Goal: Information Seeking & Learning: Find specific fact

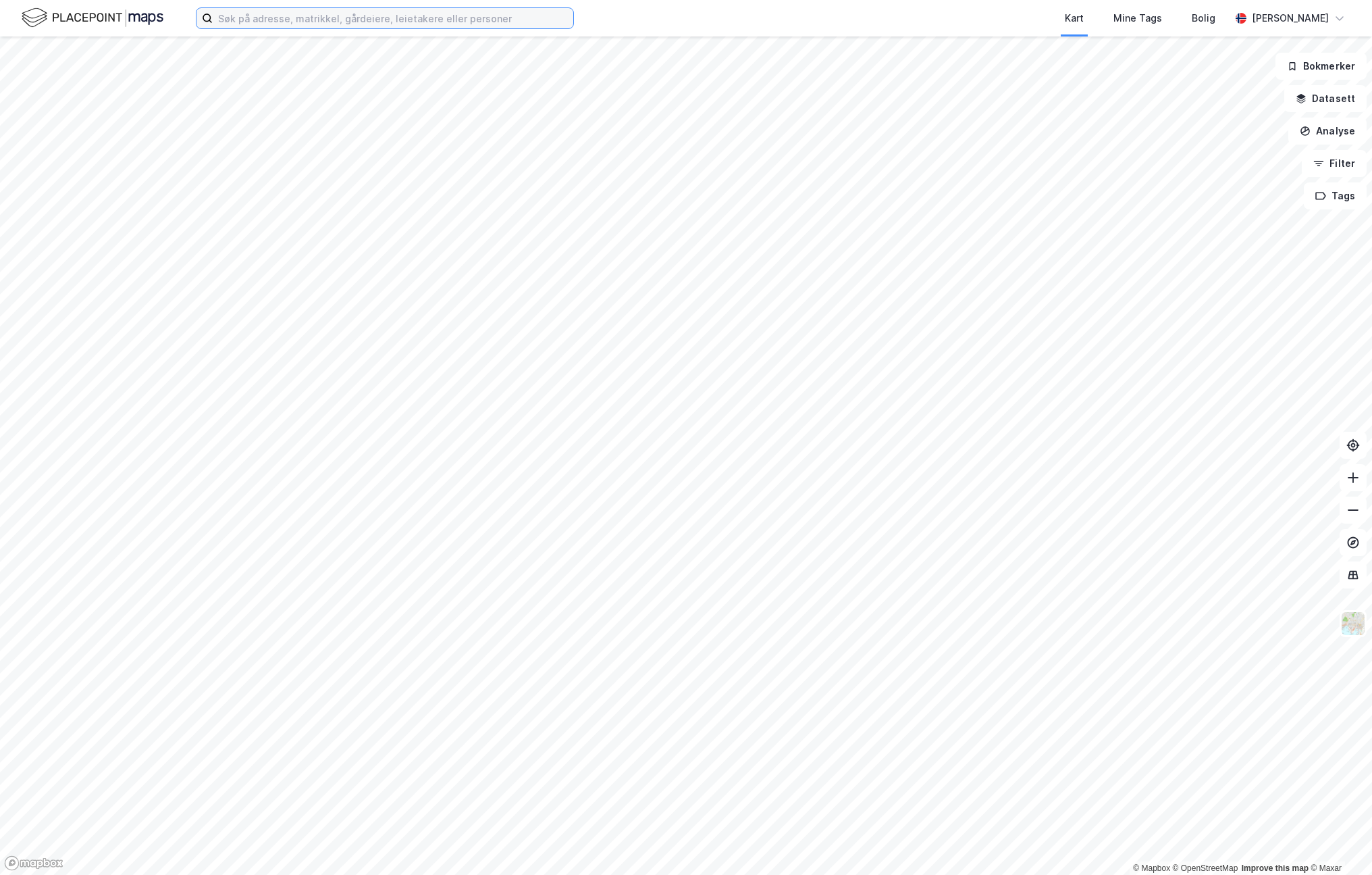
click at [301, 17] on input at bounding box center [393, 18] width 360 height 20
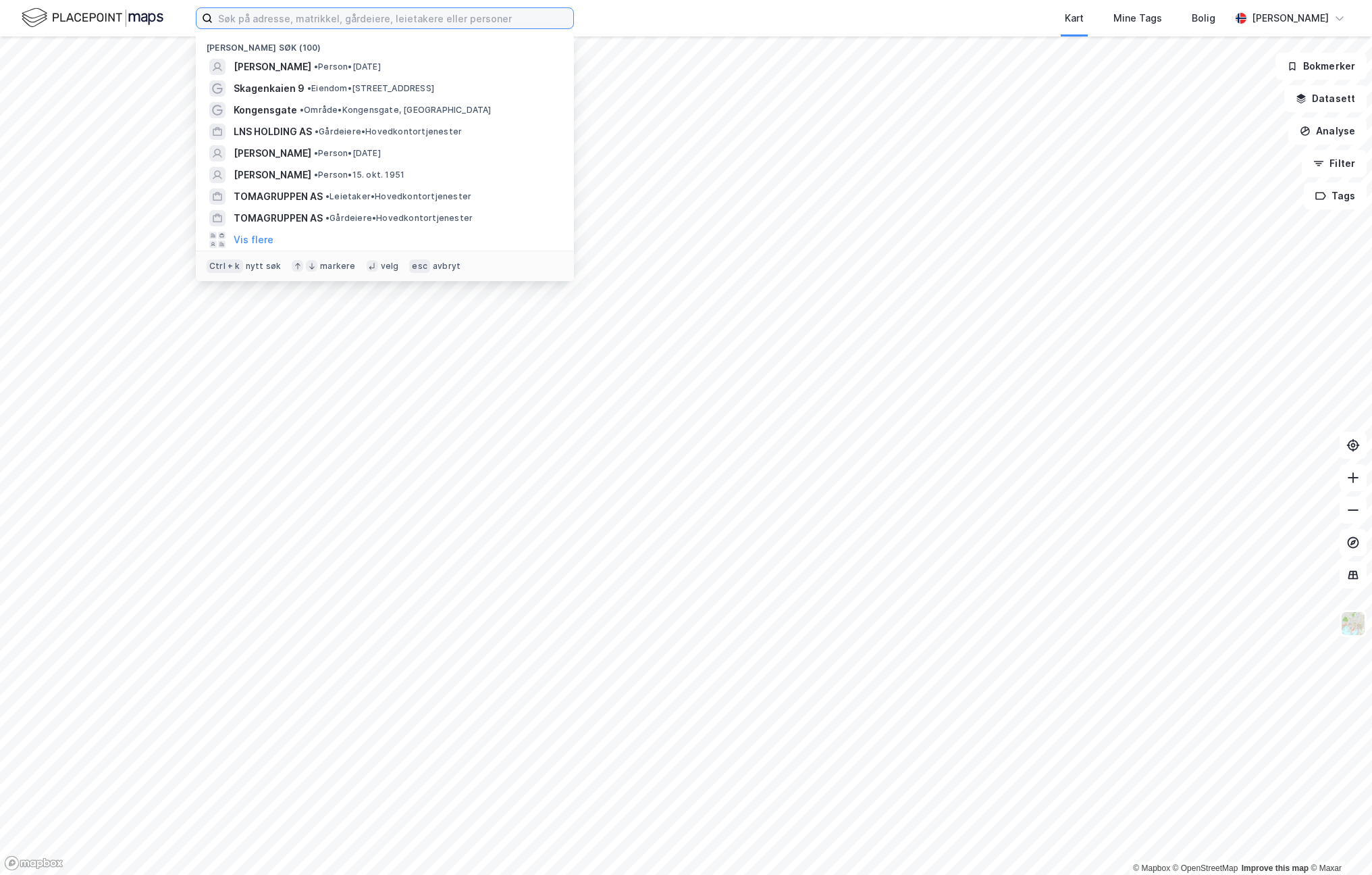
paste input "Ramazan Öcal"
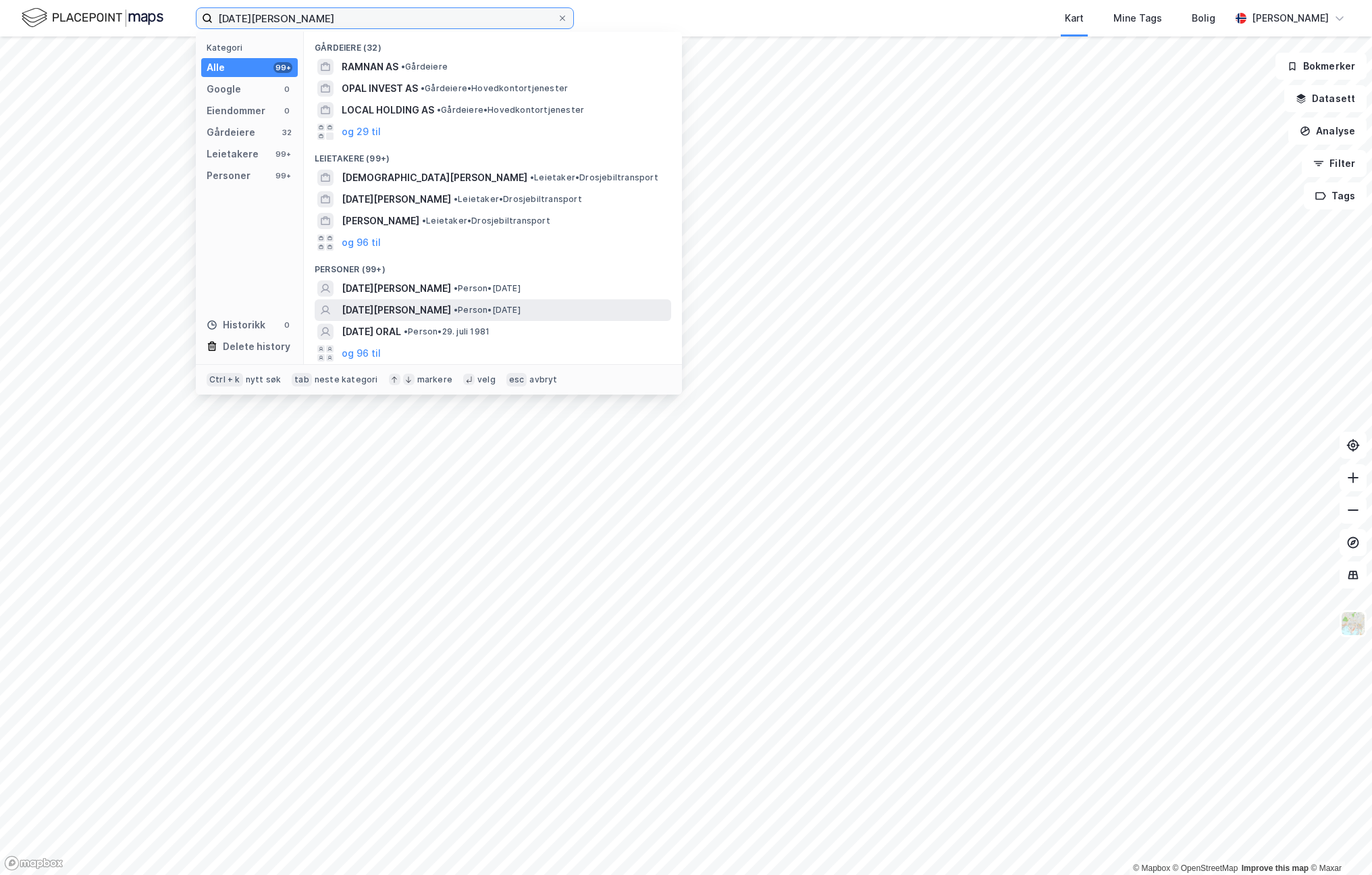
type input "Ramazan Öcal"
click at [406, 312] on span "RAMAZAN ÖCAL" at bounding box center [396, 310] width 109 height 16
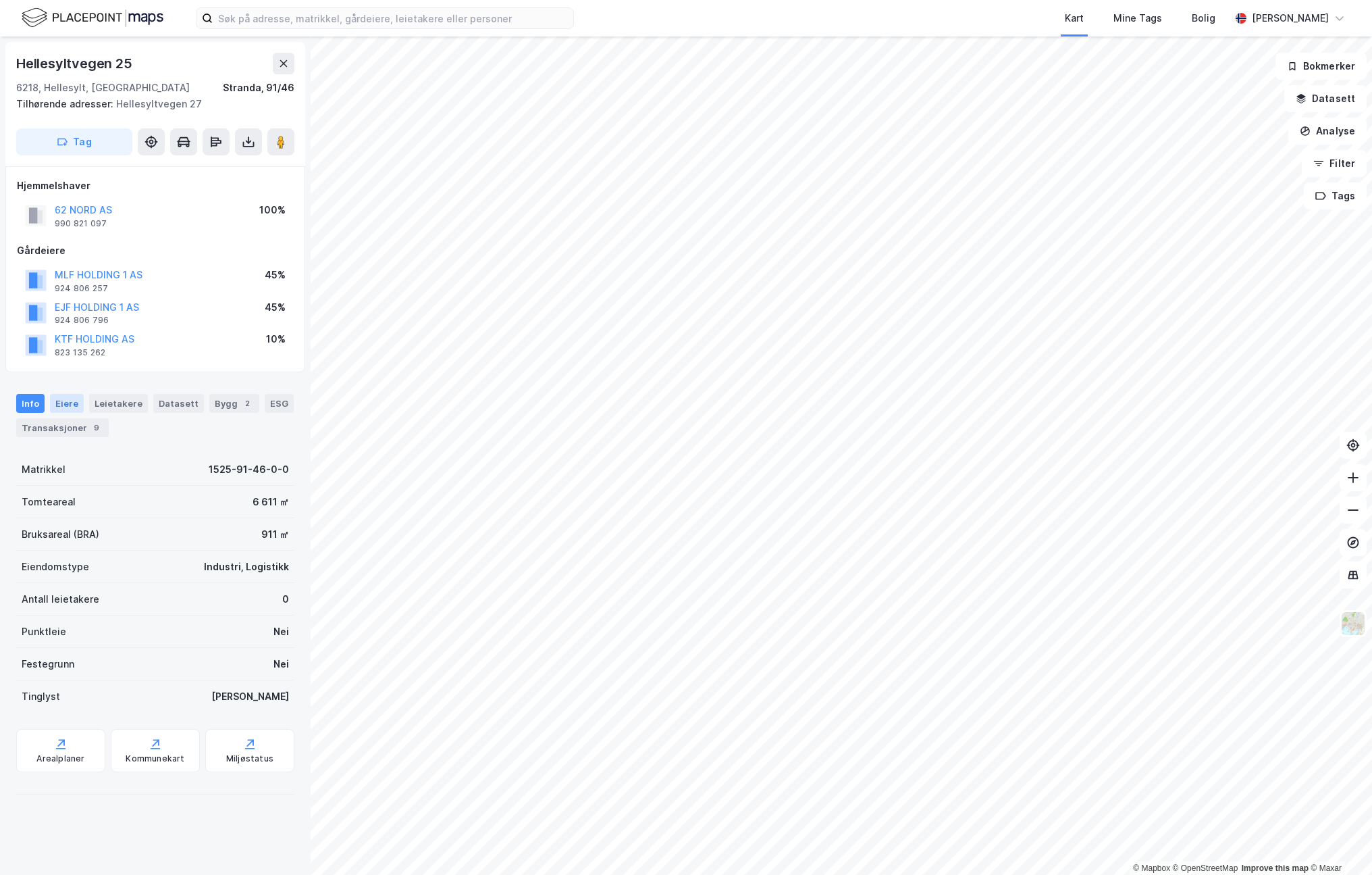
click at [71, 400] on div "Eiere" at bounding box center [66, 404] width 34 height 19
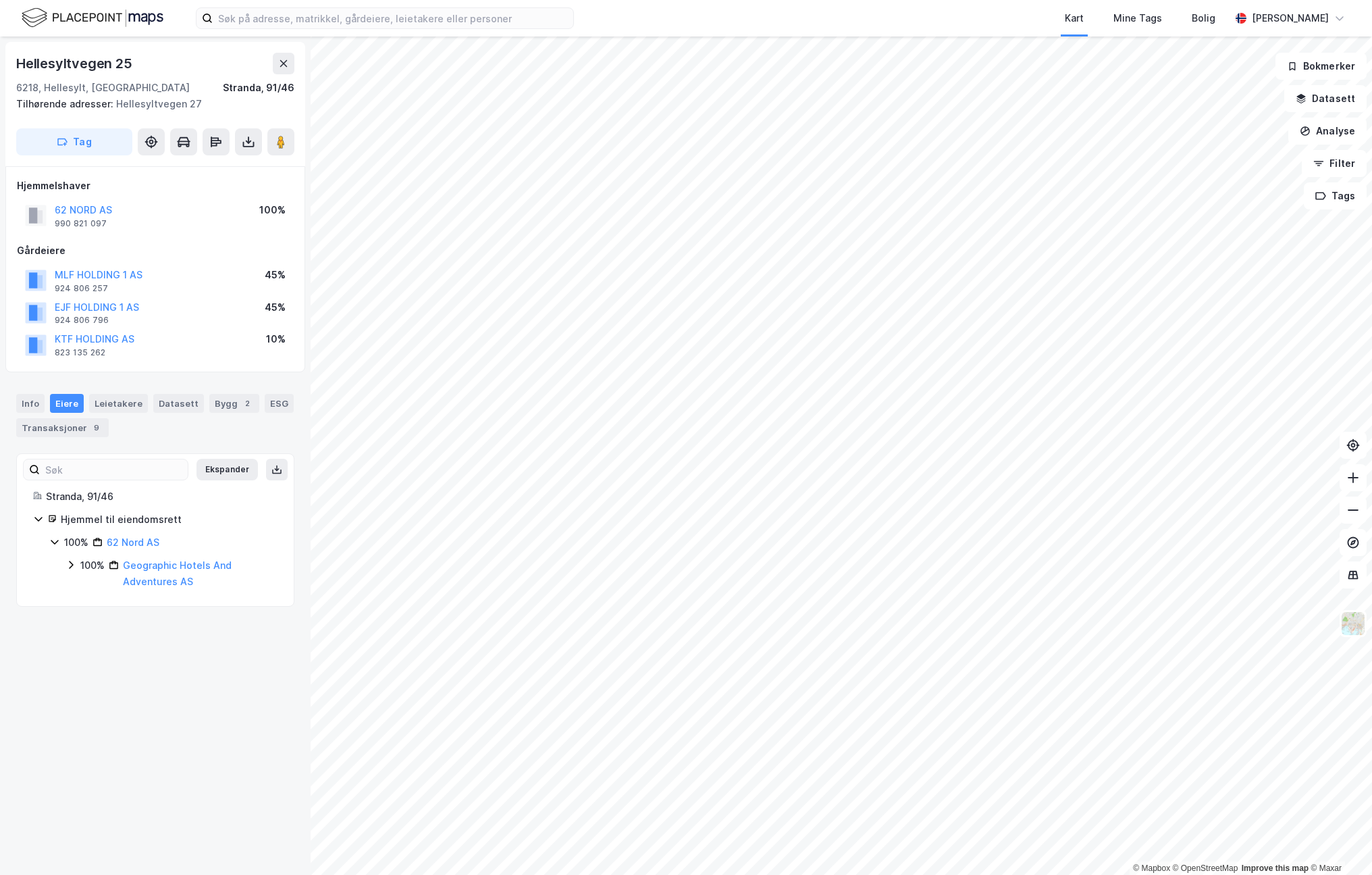
click at [70, 566] on icon at bounding box center [71, 564] width 4 height 8
drag, startPoint x: 131, startPoint y: 206, endPoint x: 55, endPoint y: 203, distance: 76.1
click at [55, 203] on div "62 NORD AS 990 821 097 100%" at bounding box center [155, 215] width 276 height 32
copy button "62 NORD AS"
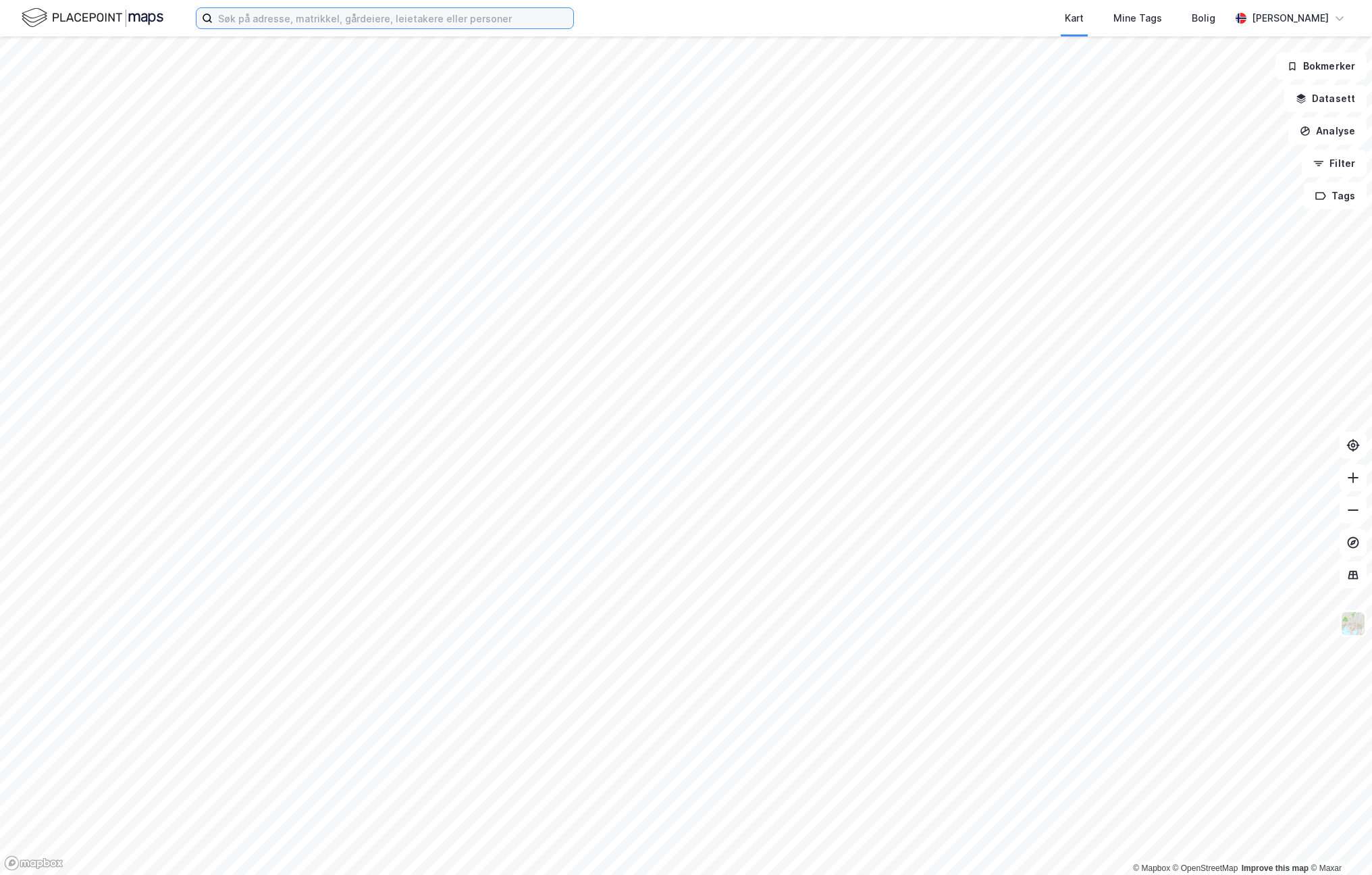
click at [255, 20] on input at bounding box center [393, 18] width 360 height 20
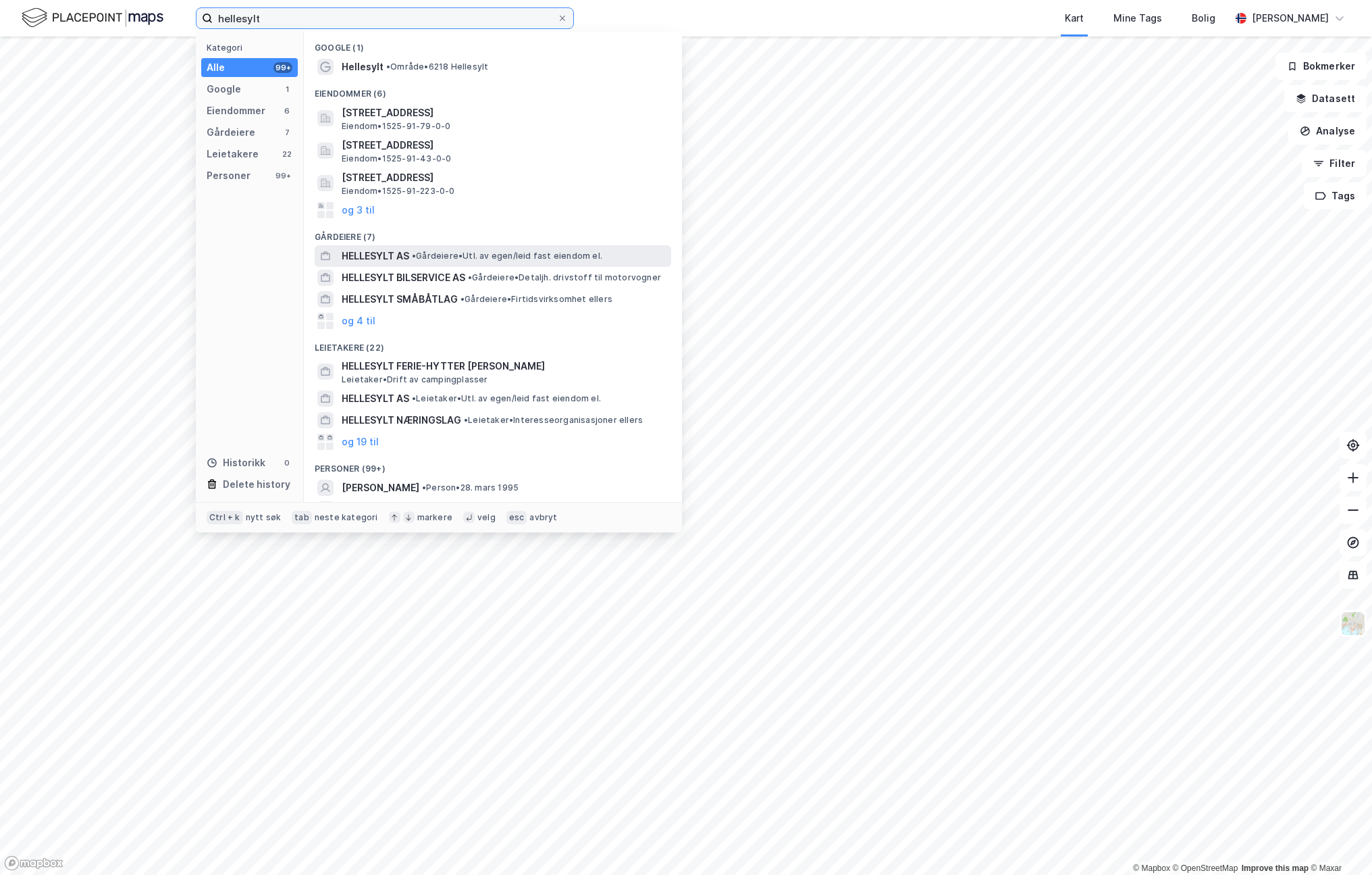
type input "hellesylt"
click at [379, 252] on span "HELLESYLT AS" at bounding box center [375, 256] width 68 height 16
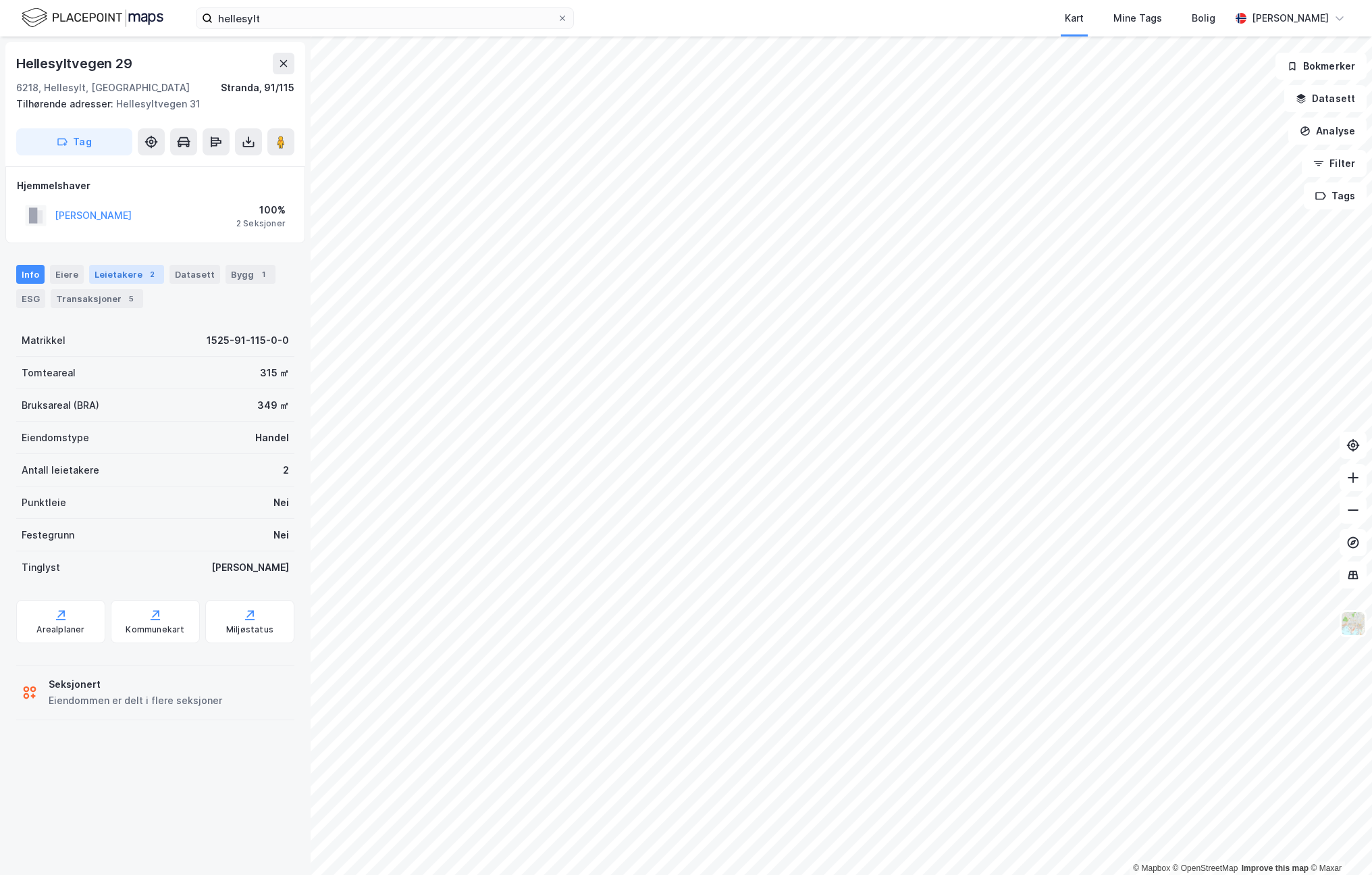
click at [135, 273] on div "Leietakere 2" at bounding box center [126, 274] width 75 height 19
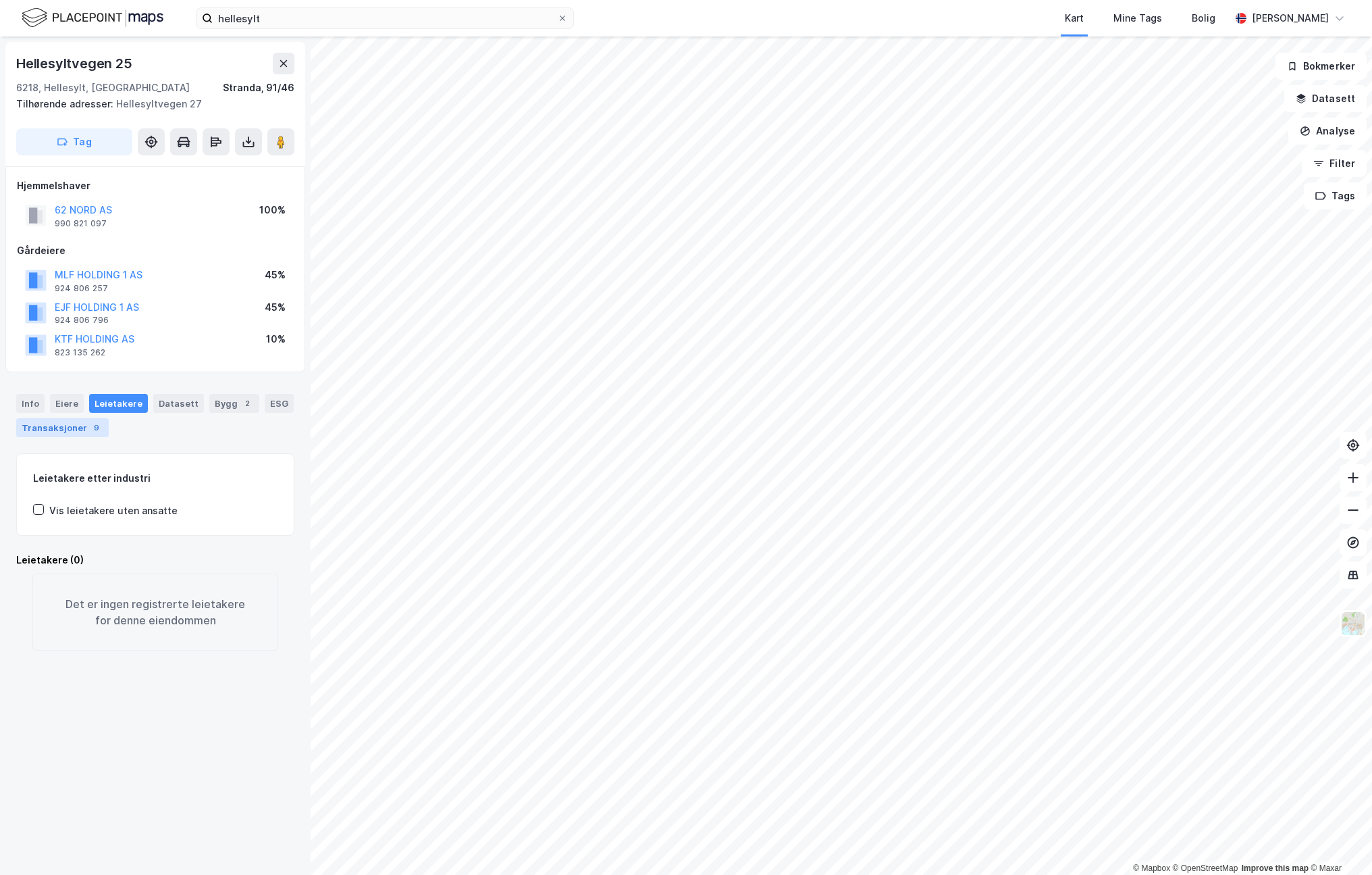
click at [54, 426] on div "Transaksjoner 9" at bounding box center [62, 428] width 93 height 19
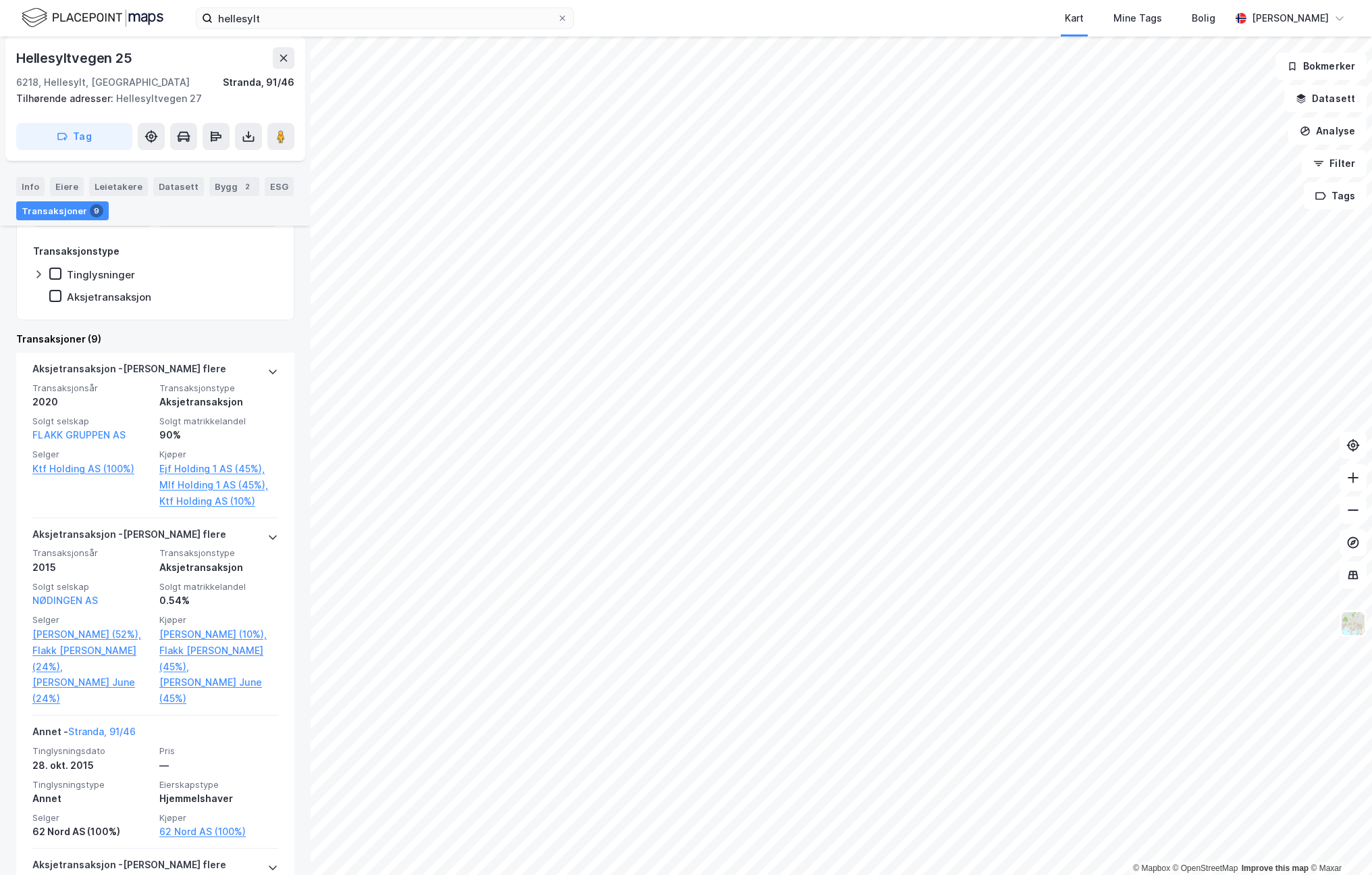
scroll to position [405, 0]
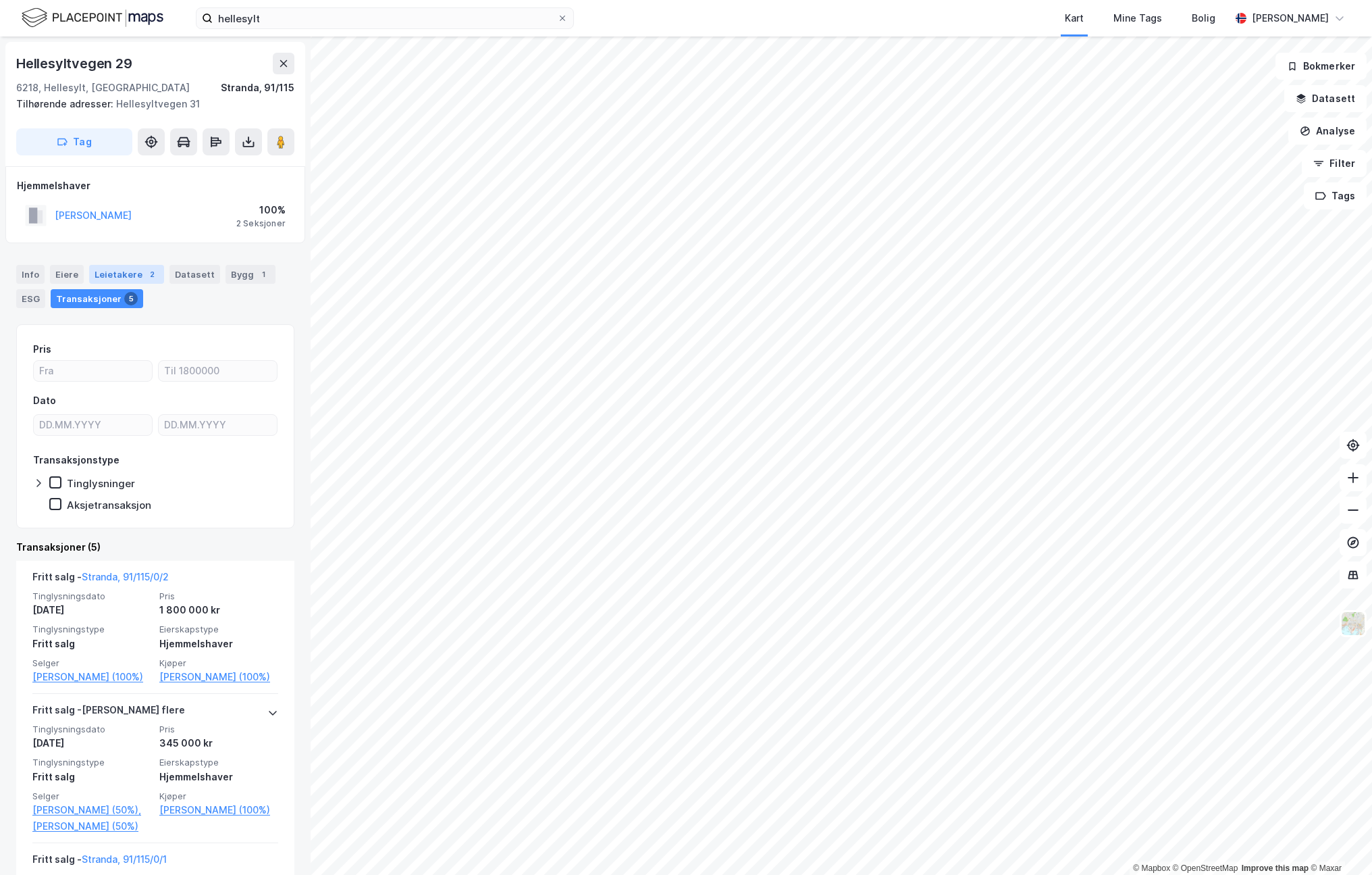
click at [128, 273] on div "Leietakere 2" at bounding box center [126, 274] width 75 height 19
